Goal: Navigation & Orientation: Find specific page/section

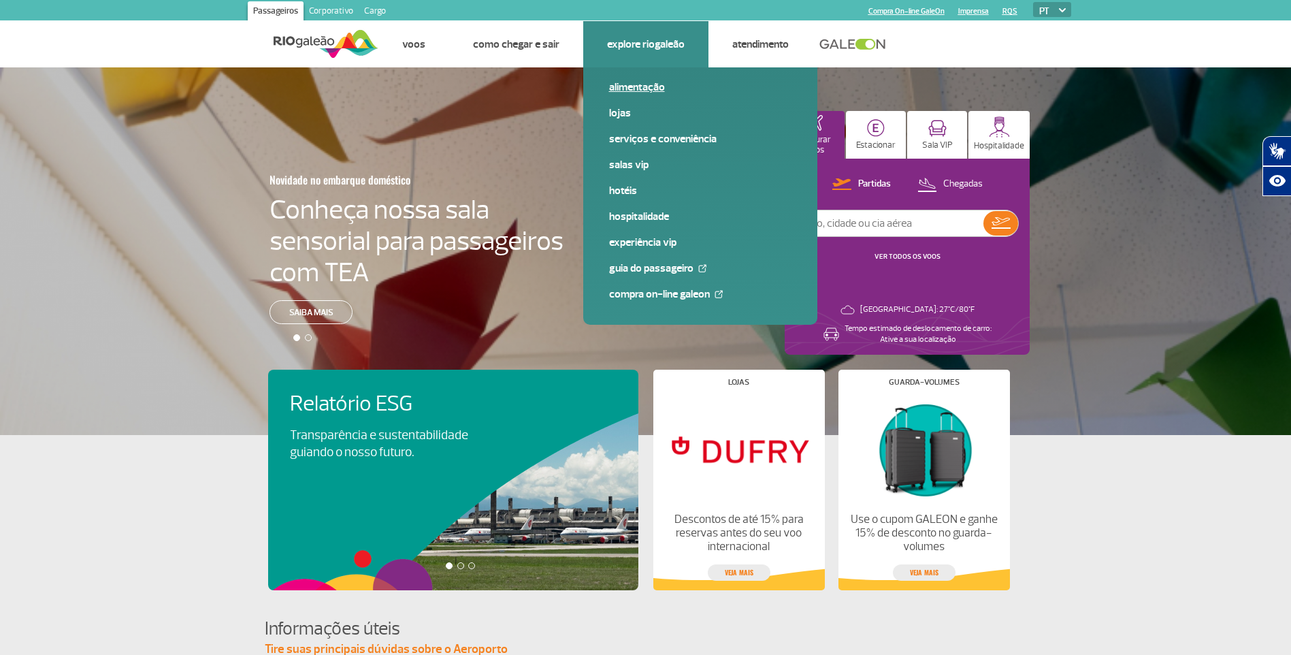
click at [622, 89] on link "Alimentação" at bounding box center [700, 87] width 182 height 15
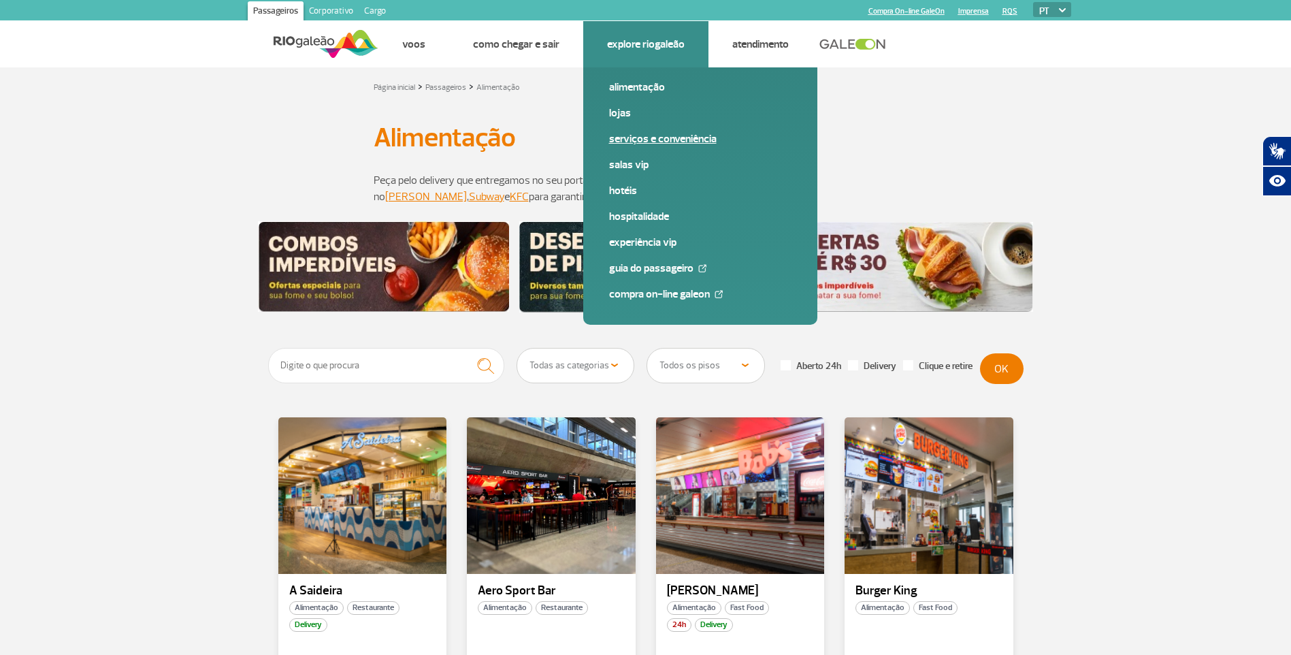
click at [679, 136] on link "Serviços e Conveniência" at bounding box center [700, 138] width 182 height 15
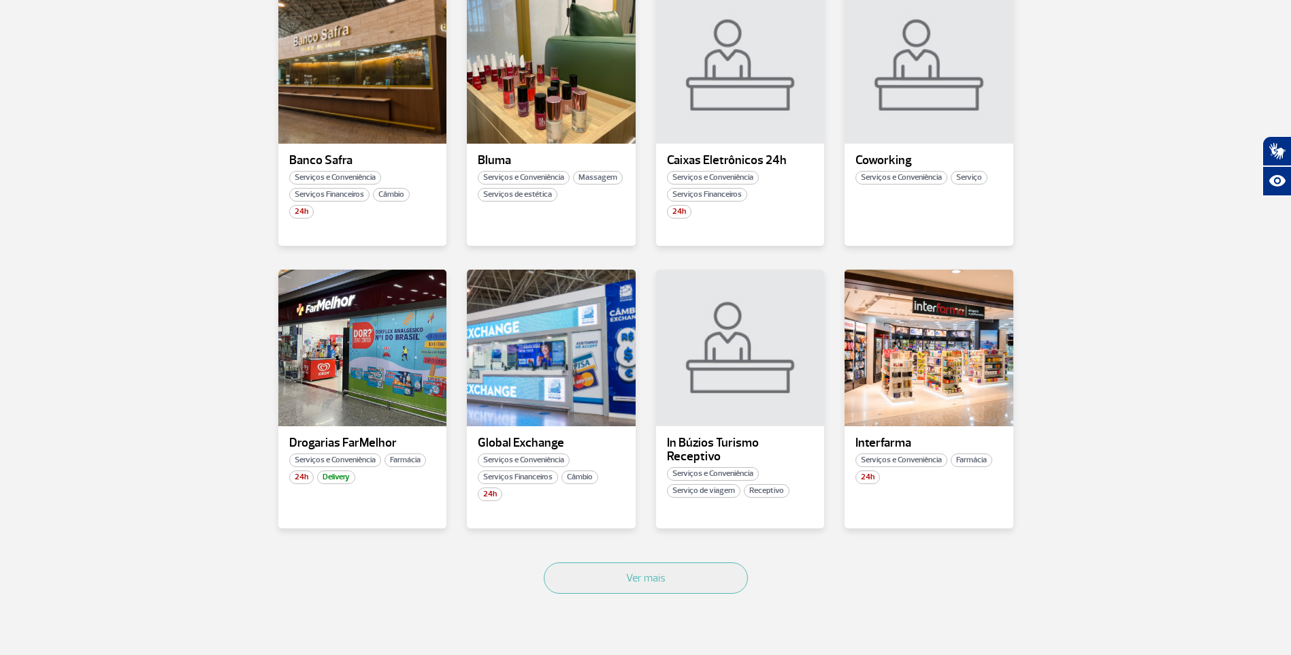
scroll to position [613, 0]
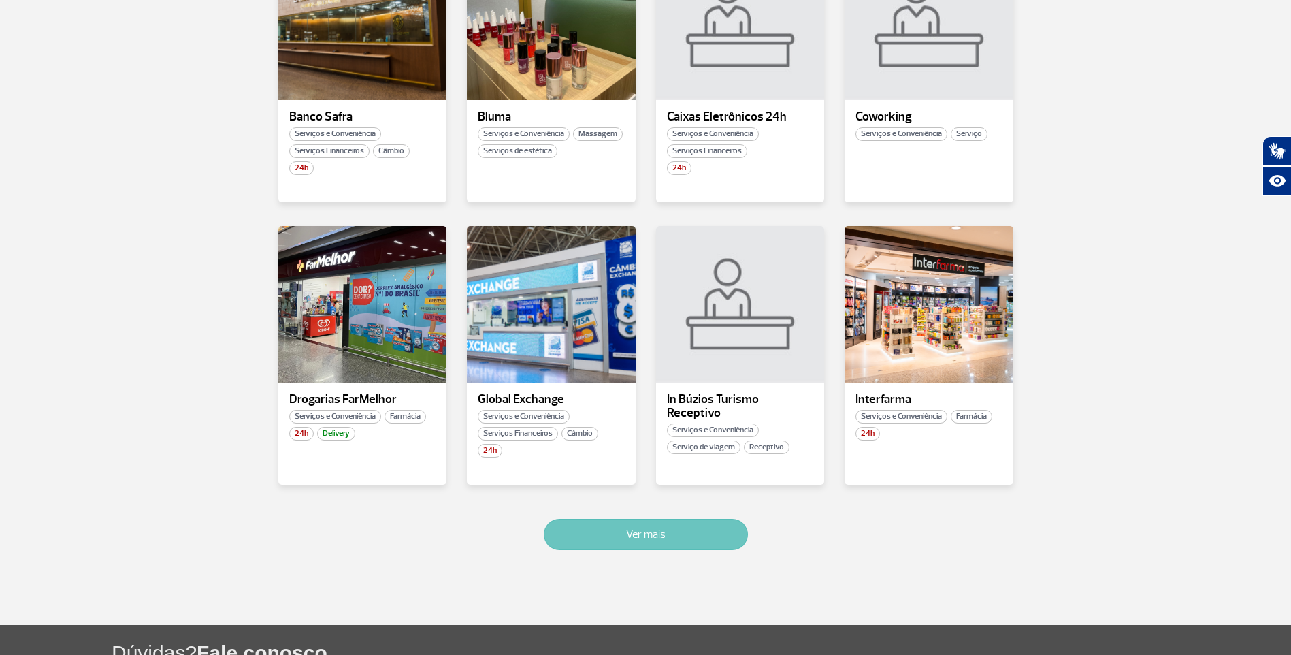
click at [628, 542] on button "Ver mais" at bounding box center [646, 534] width 204 height 31
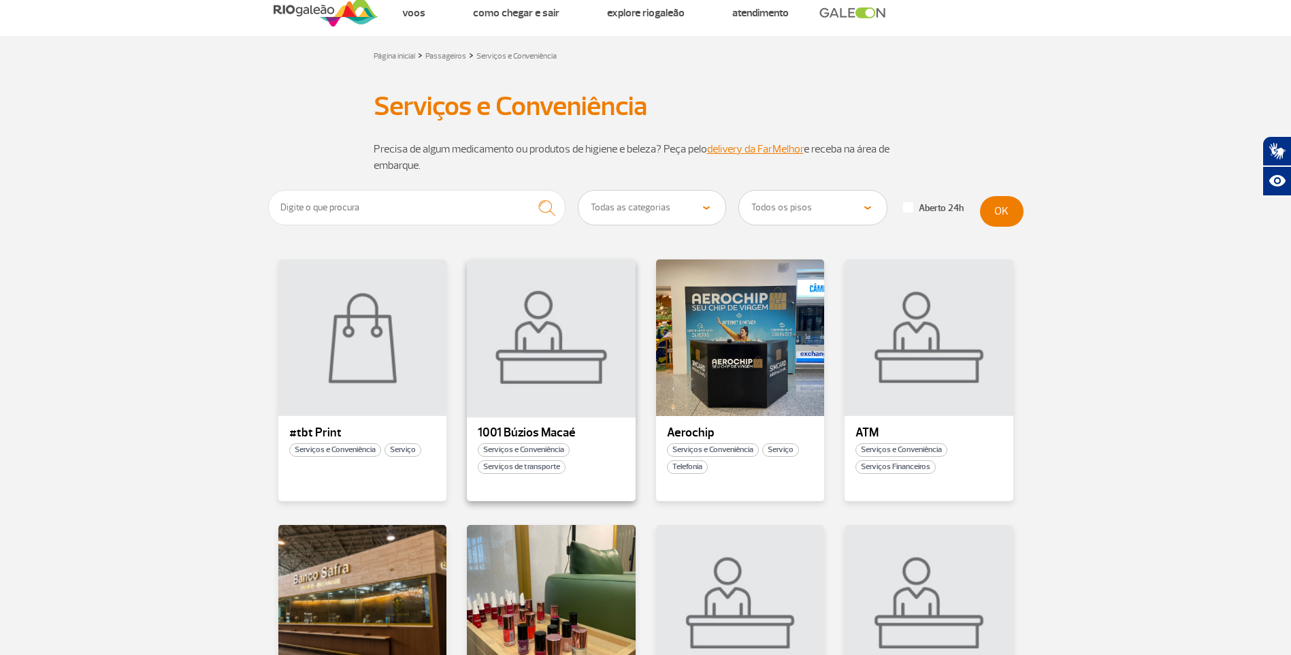
scroll to position [31, 0]
click at [524, 427] on p "1001 Búzios Macaé" at bounding box center [551, 434] width 147 height 14
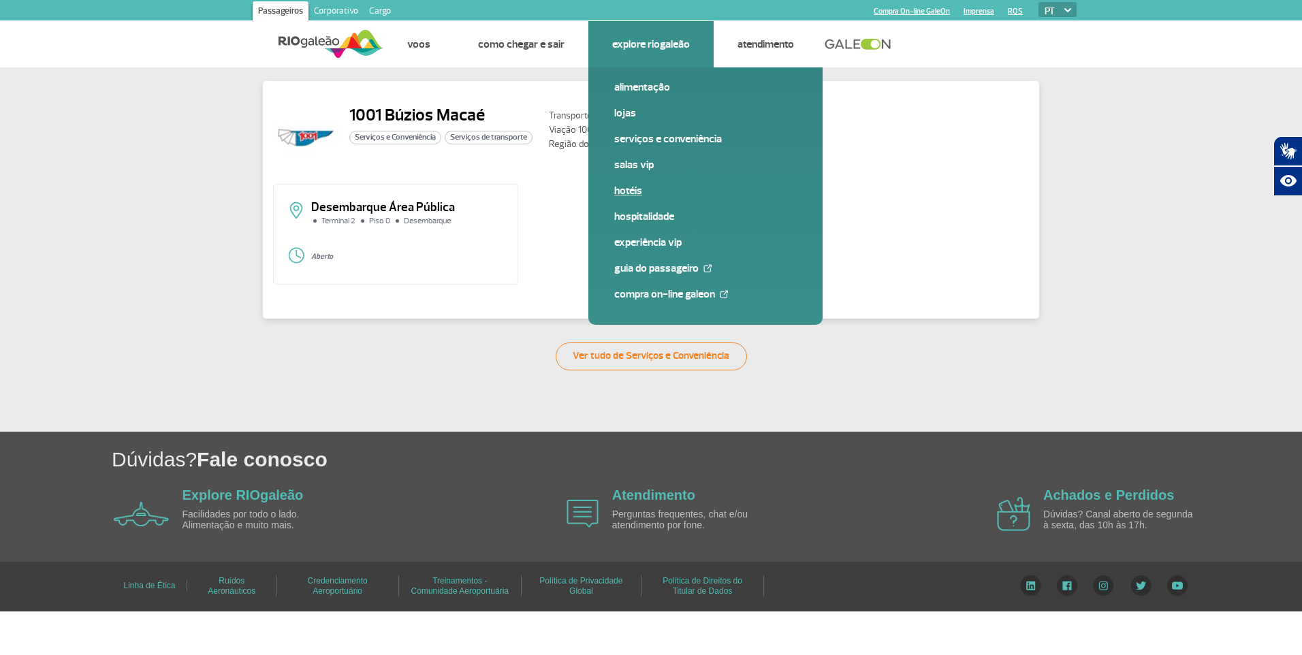
click at [627, 191] on link "Hotéis" at bounding box center [705, 190] width 182 height 15
